Goal: Transaction & Acquisition: Book appointment/travel/reservation

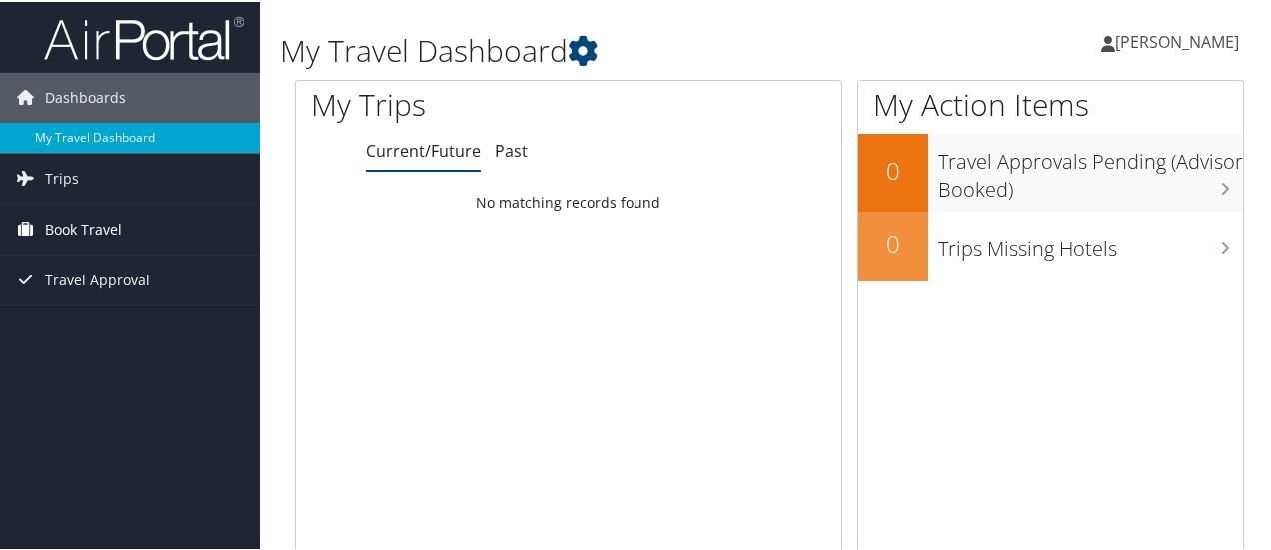
click at [62, 221] on span "Book Travel" at bounding box center [83, 228] width 77 height 50
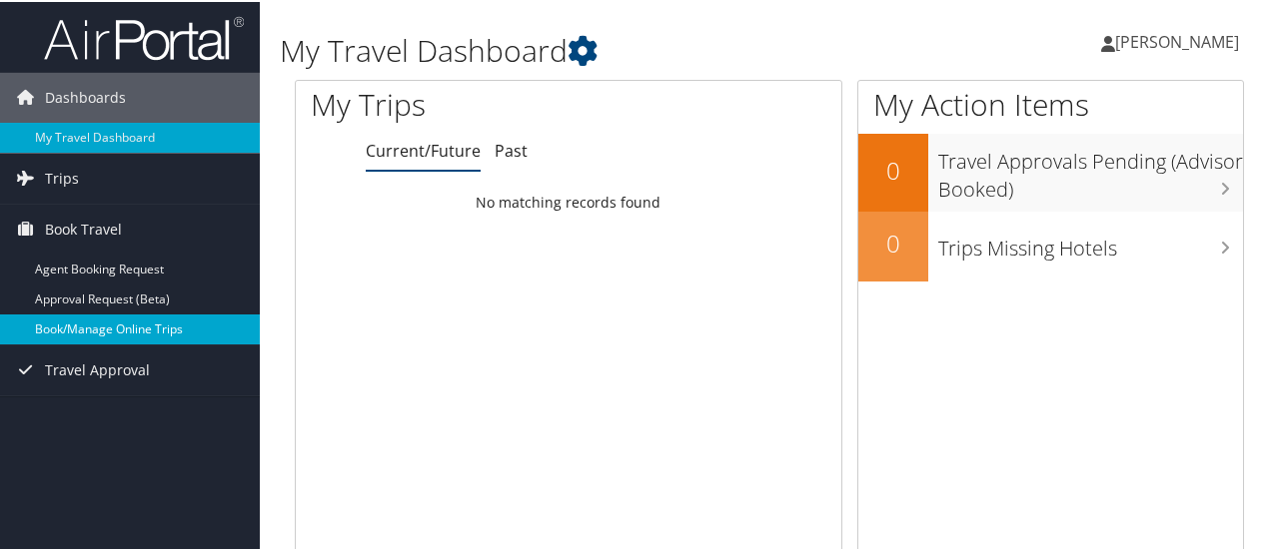
click at [123, 331] on link "Book/Manage Online Trips" at bounding box center [130, 328] width 260 height 30
